Goal: Contribute content: Add original content to the website for others to see

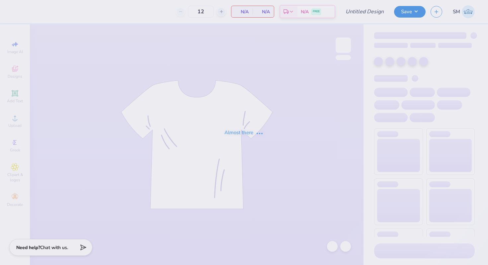
type input "ASB 6"
type input "53"
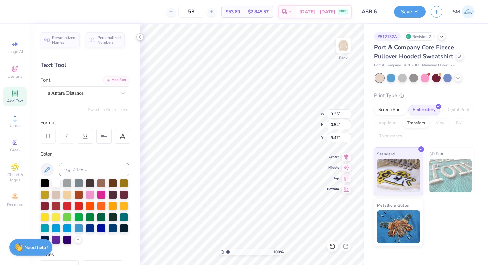
click at [137, 36] on icon at bounding box center [139, 36] width 5 height 5
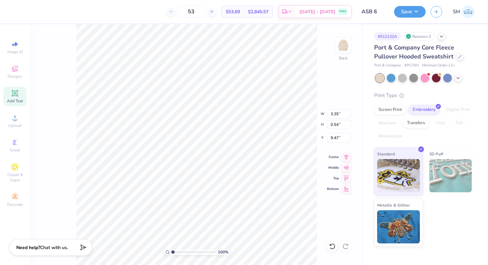
type input "8.64"
drag, startPoint x: 173, startPoint y: 251, endPoint x: 182, endPoint y: 251, distance: 9.0
type input "3.1"
click at [182, 251] on input "range" at bounding box center [193, 252] width 45 height 6
type textarea "-"
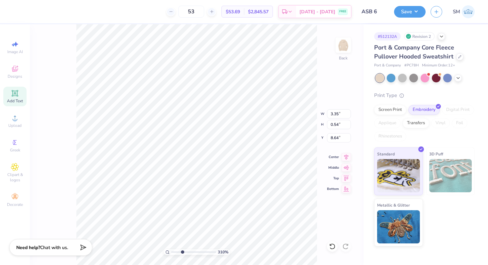
scroll to position [0, 3]
type textarea "[GEOGRAPHIC_DATA]"
drag, startPoint x: 181, startPoint y: 251, endPoint x: 175, endPoint y: 251, distance: 6.0
type input "1.58"
click at [175, 251] on input "range" at bounding box center [193, 252] width 45 height 6
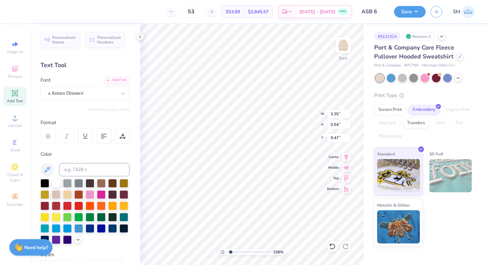
type input "9.54"
type input "10.33"
drag, startPoint x: 229, startPoint y: 251, endPoint x: 221, endPoint y: 251, distance: 8.0
type input "1"
click at [226, 251] on input "range" at bounding box center [248, 252] width 45 height 6
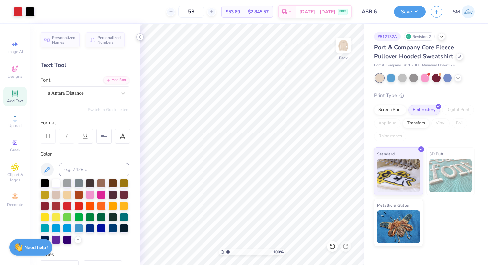
click at [137, 37] on icon at bounding box center [139, 36] width 5 height 5
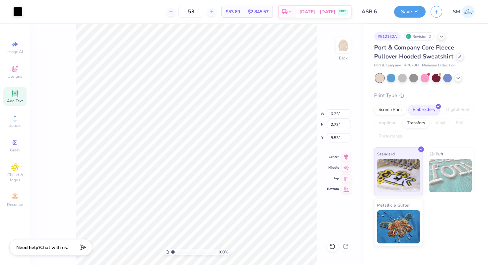
type input "9.77"
type input "9.40"
type input "8.91"
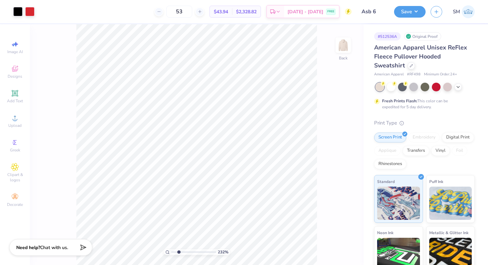
drag, startPoint x: 173, startPoint y: 250, endPoint x: 178, endPoint y: 250, distance: 5.0
click at [178, 250] on input "range" at bounding box center [193, 252] width 45 height 6
drag, startPoint x: 178, startPoint y: 251, endPoint x: 168, endPoint y: 249, distance: 10.0
type input "1"
click at [171, 250] on input "range" at bounding box center [193, 252] width 45 height 6
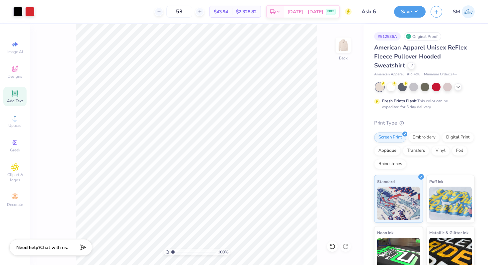
click at [15, 93] on icon at bounding box center [14, 93] width 5 height 5
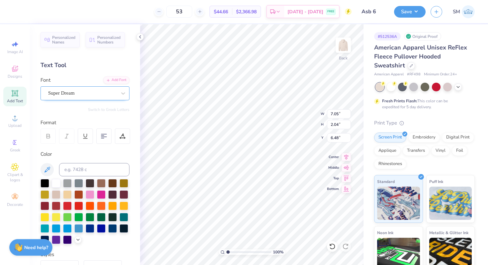
click at [69, 93] on div "Super Dream" at bounding box center [82, 93] width 70 height 10
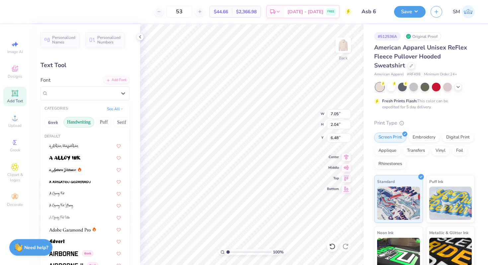
click at [83, 121] on button "Handwriting" at bounding box center [78, 122] width 31 height 11
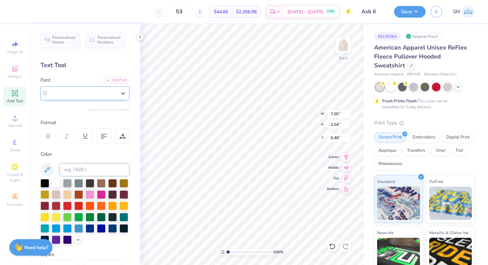
click at [88, 91] on div "Super Dream" at bounding box center [82, 93] width 68 height 8
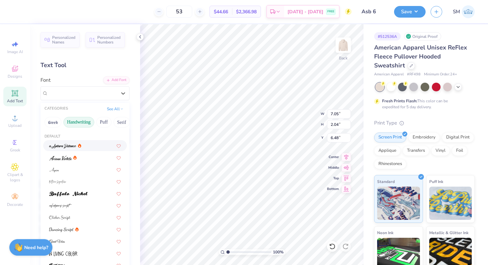
click at [76, 145] on div at bounding box center [65, 145] width 32 height 7
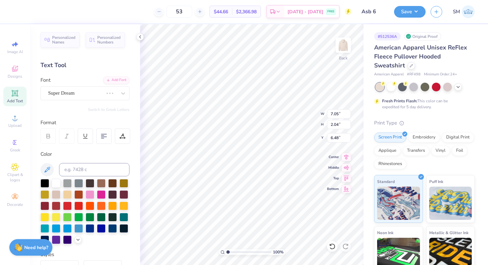
type input "8.10"
type input "2.66"
type input "6.17"
click at [45, 180] on div at bounding box center [44, 182] width 9 height 9
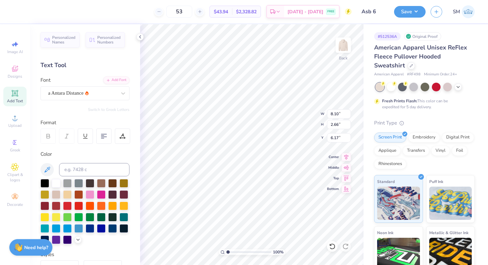
type textarea "[GEOGRAPHIC_DATA]"
type input "7.65"
type input "0.92"
type input "9.90"
type input "1.76"
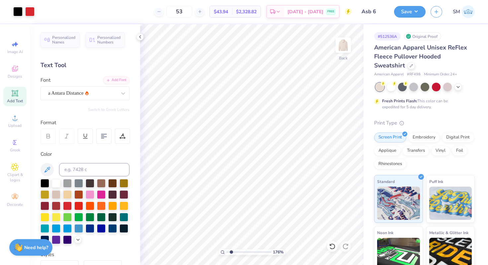
click at [231, 251] on input "range" at bounding box center [248, 252] width 45 height 6
type input "10.44"
type input "11.36"
click at [330, 246] on icon at bounding box center [332, 246] width 7 height 7
type input "11.94"
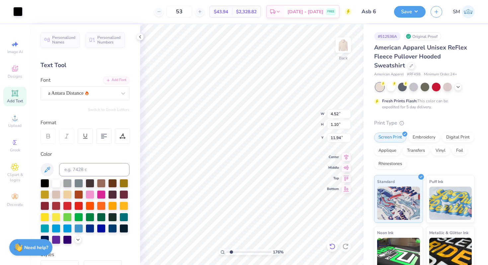
type input "12.12"
type input "10.32"
drag, startPoint x: 229, startPoint y: 251, endPoint x: 222, endPoint y: 251, distance: 7.6
type input "1"
click at [226, 251] on input "range" at bounding box center [248, 252] width 45 height 6
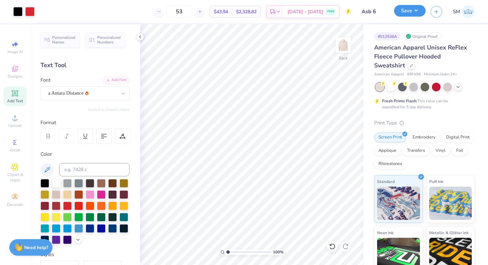
click at [416, 10] on button "Save" at bounding box center [410, 11] width 32 height 12
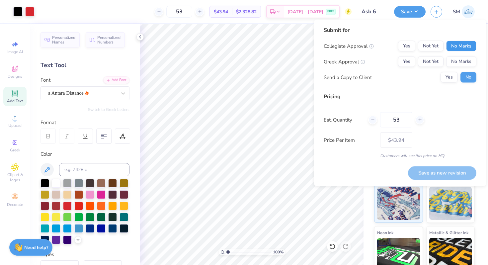
click at [465, 42] on button "No Marks" at bounding box center [461, 46] width 30 height 11
click at [461, 63] on button "No Marks" at bounding box center [461, 61] width 30 height 11
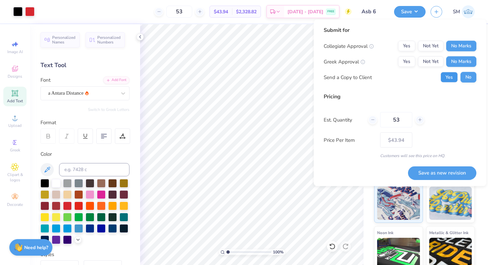
click at [443, 76] on button "Yes" at bounding box center [448, 77] width 17 height 11
click at [440, 171] on button "Save as new revision" at bounding box center [442, 173] width 68 height 14
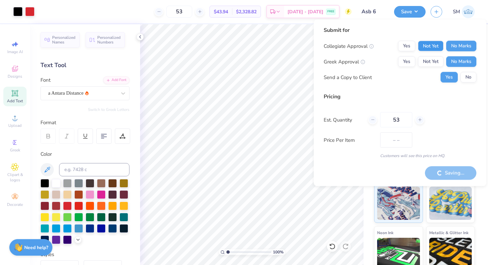
type input "$43.94"
